Goal: Task Accomplishment & Management: Use online tool/utility

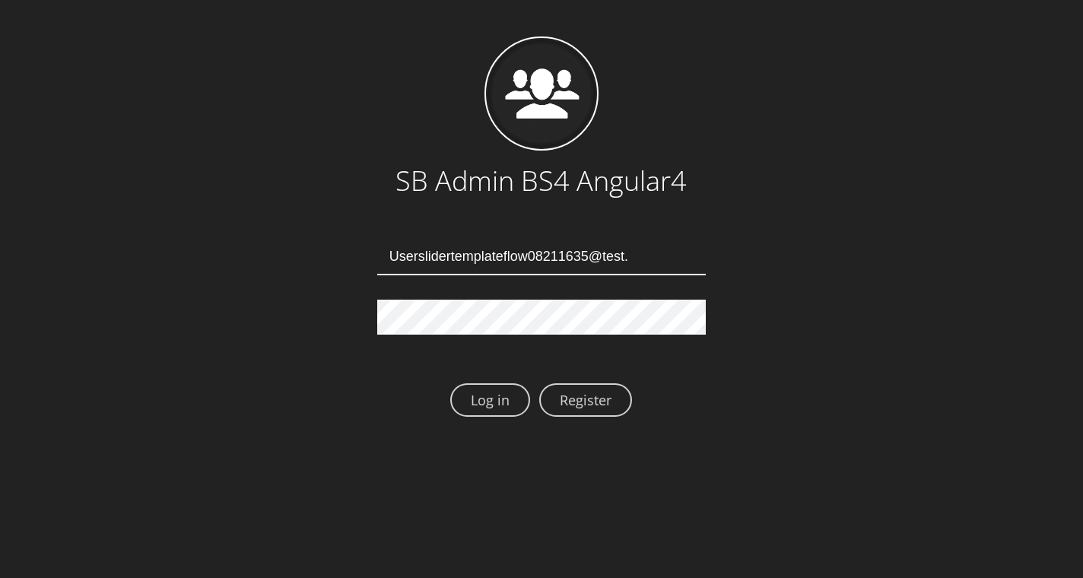
type input "[EMAIL_ADDRESS][DOMAIN_NAME]"
